Goal: Find specific page/section: Find specific page/section

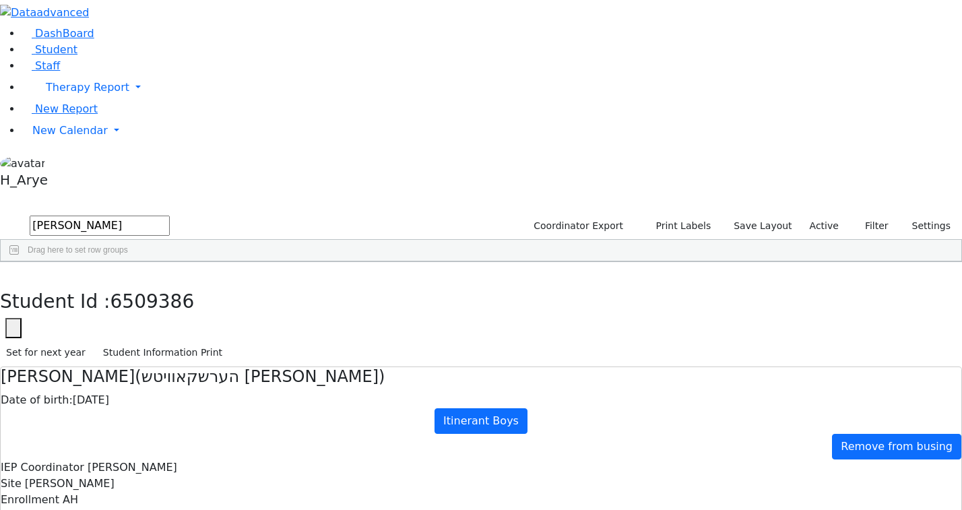
click at [209, 262] on div "Student Id : 6509386 Student Id 6509386 Cancel Save Set for next year Student I…" at bounding box center [481, 314] width 962 height 105
click at [6, 272] on use "button" at bounding box center [6, 272] width 0 height 0
click at [170, 216] on input "[PERSON_NAME]" at bounding box center [100, 226] width 140 height 20
type input "ש"
type input "Solo ster"
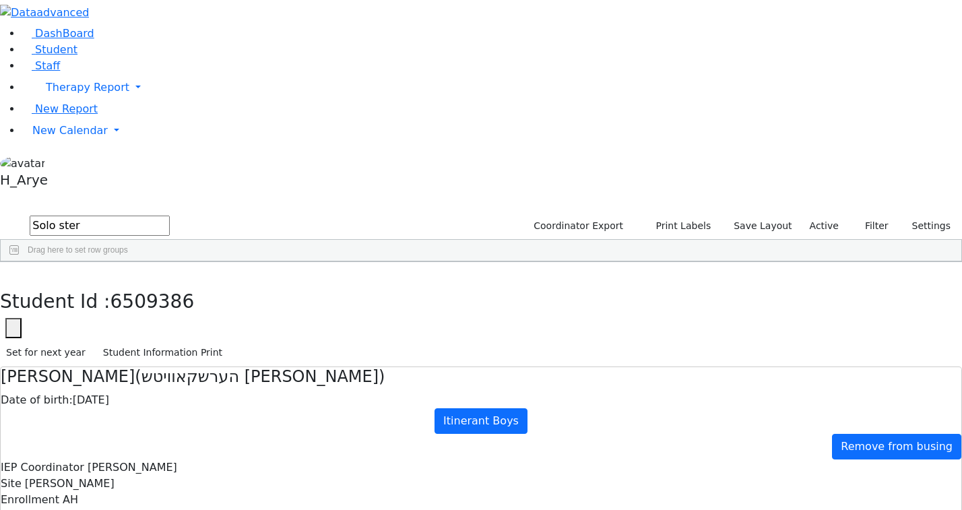
click at [277, 284] on div "[DATE]" at bounding box center [241, 293] width 69 height 19
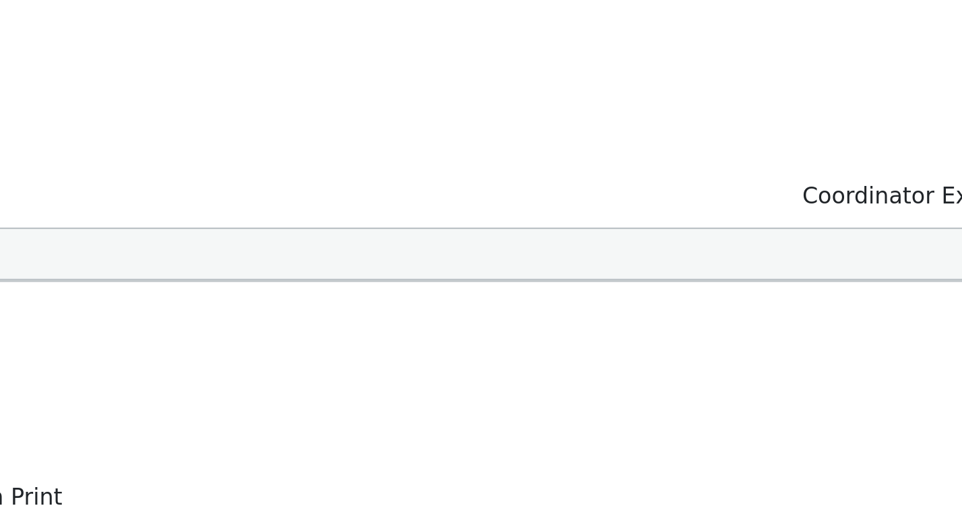
type input "g"
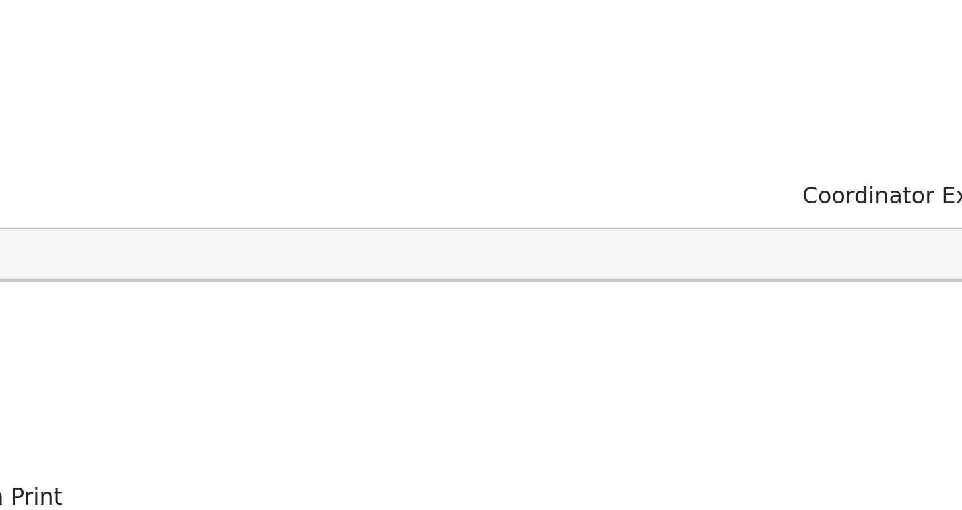
type input "g"
type input "fis"
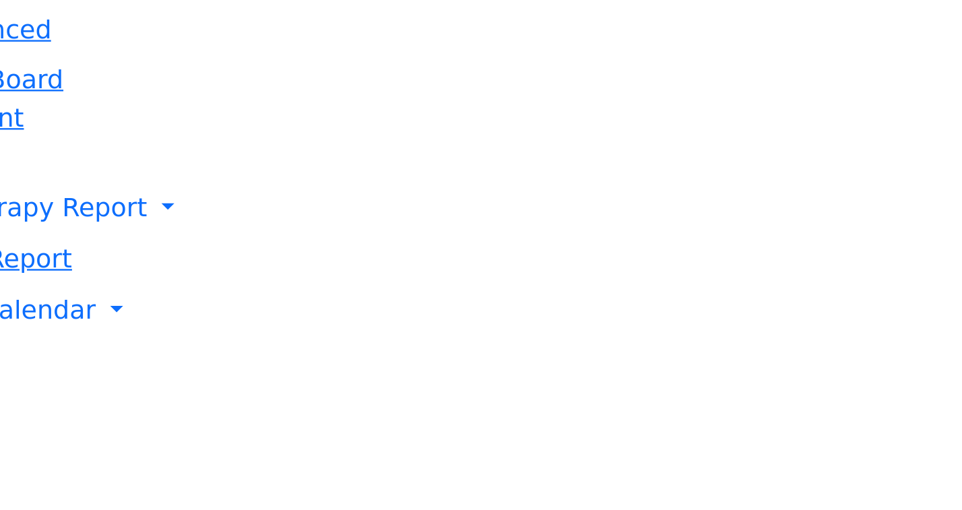
click at [6, 272] on use "button" at bounding box center [6, 272] width 0 height 0
click at [170, 216] on input "Solo ster" at bounding box center [100, 226] width 140 height 20
type input "S"
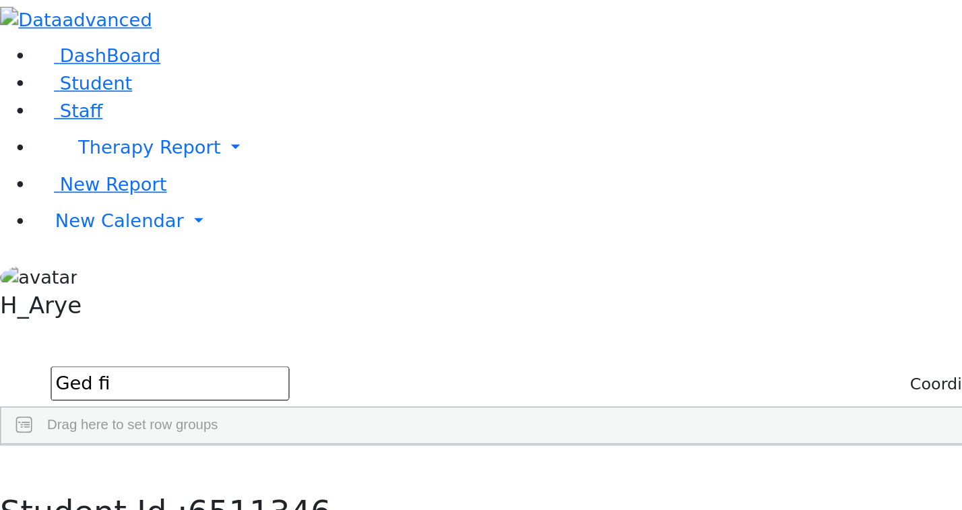
click at [170, 216] on input "Ged fi" at bounding box center [100, 226] width 140 height 20
type input "G"
click at [170, 216] on input "Fis" at bounding box center [100, 226] width 140 height 20
click at [170, 216] on input "Fiscl" at bounding box center [100, 226] width 140 height 20
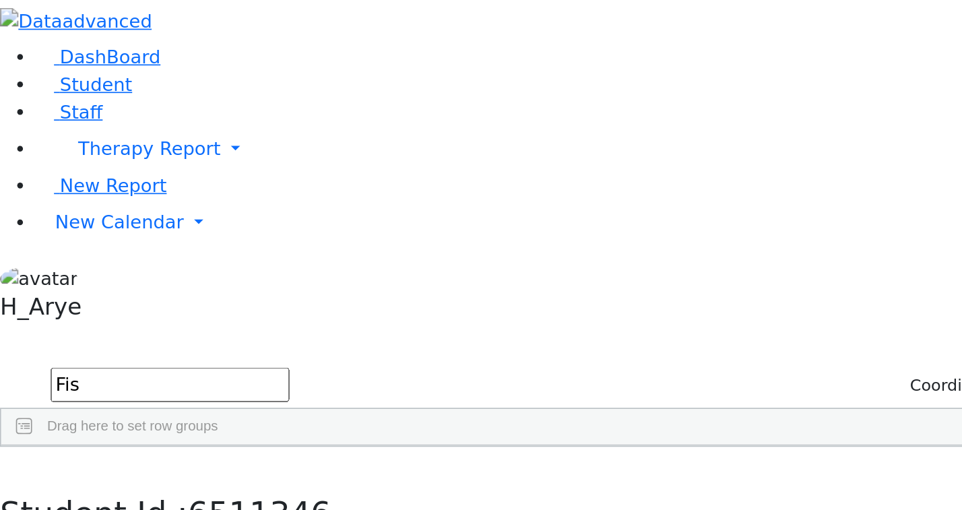
type input "Fis"
